Goal: Task Accomplishment & Management: Complete application form

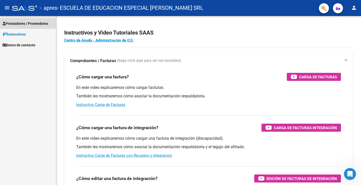
click at [26, 21] on span "Prestadores / Proveedores" at bounding box center [26, 24] width 46 height 6
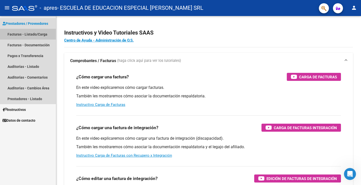
click at [26, 33] on link "Facturas - Listado/Carga" at bounding box center [28, 34] width 56 height 11
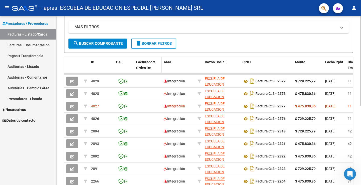
scroll to position [125, 0]
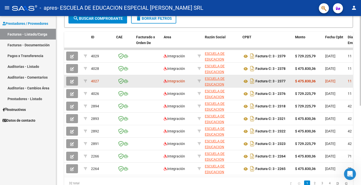
click at [132, 81] on div at bounding box center [124, 82] width 16 height 6
click at [74, 80] on button "button" at bounding box center [72, 81] width 12 height 9
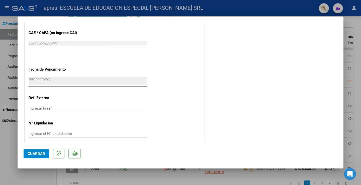
scroll to position [310, 0]
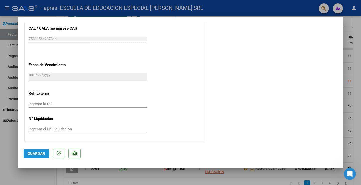
click at [33, 153] on span "Guardar" at bounding box center [37, 154] width 18 height 5
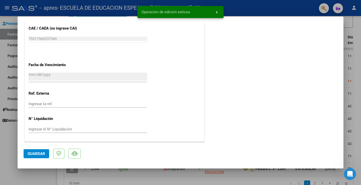
click at [15, 143] on div at bounding box center [180, 92] width 361 height 185
type input "$ 0,00"
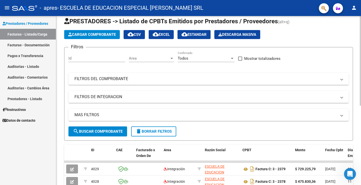
scroll to position [0, 0]
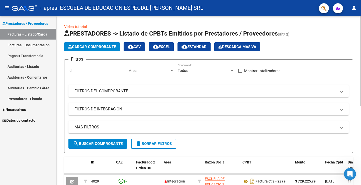
click at [69, 90] on mat-expansion-panel-header "FILTROS DEL COMPROBANTE" at bounding box center [209, 91] width 281 height 12
